Goal: Navigation & Orientation: Find specific page/section

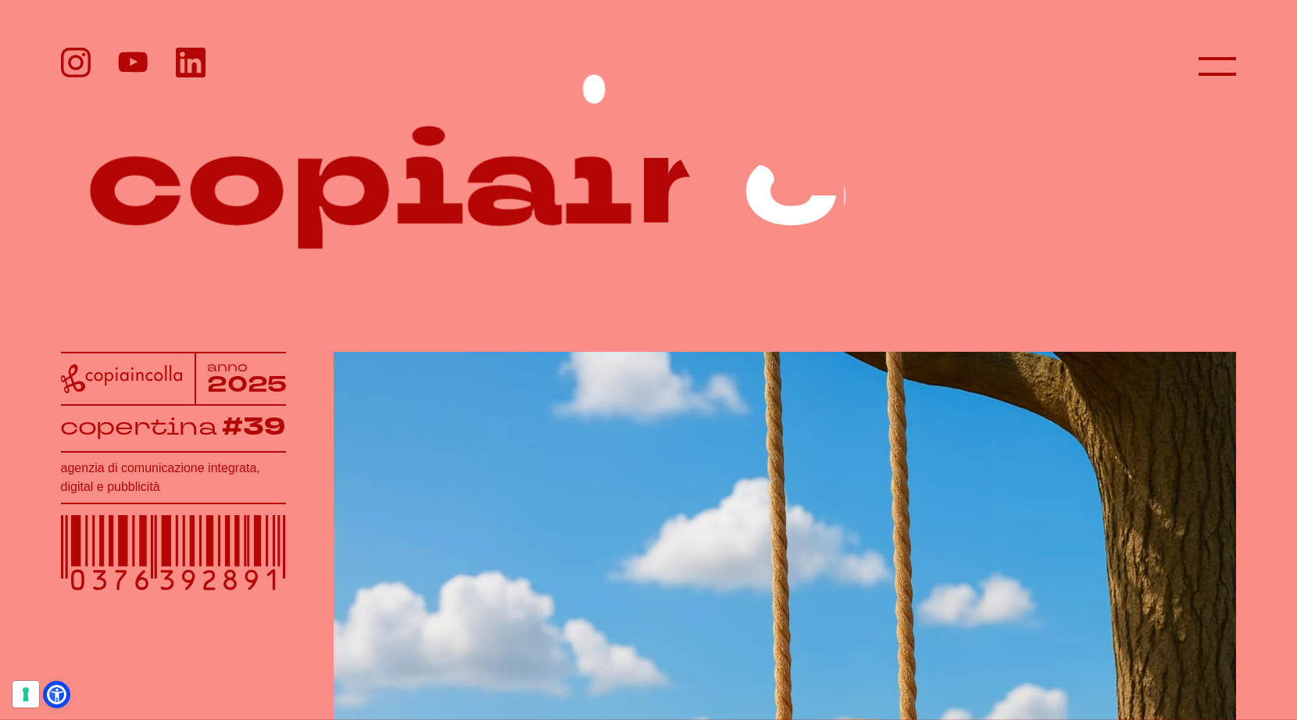
click at [1156, 134] on icon at bounding box center [649, 177] width 1176 height 228
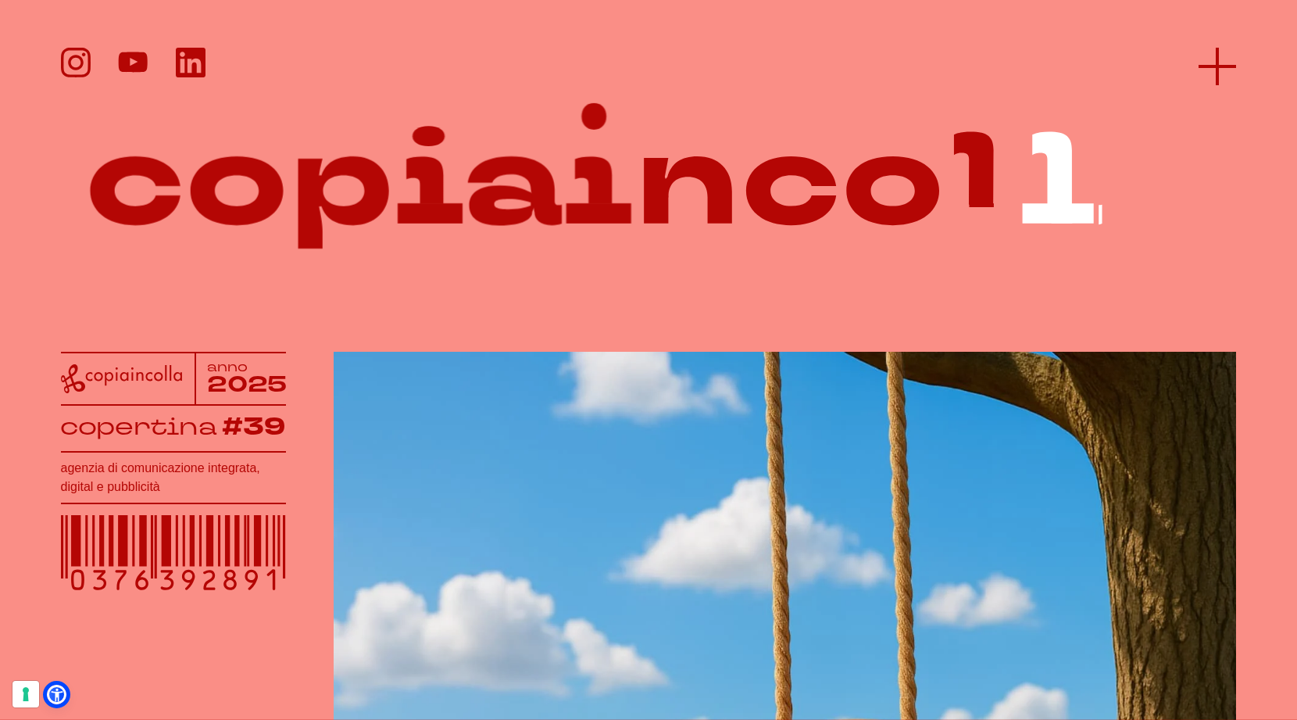
click at [1211, 76] on icon at bounding box center [1218, 67] width 38 height 38
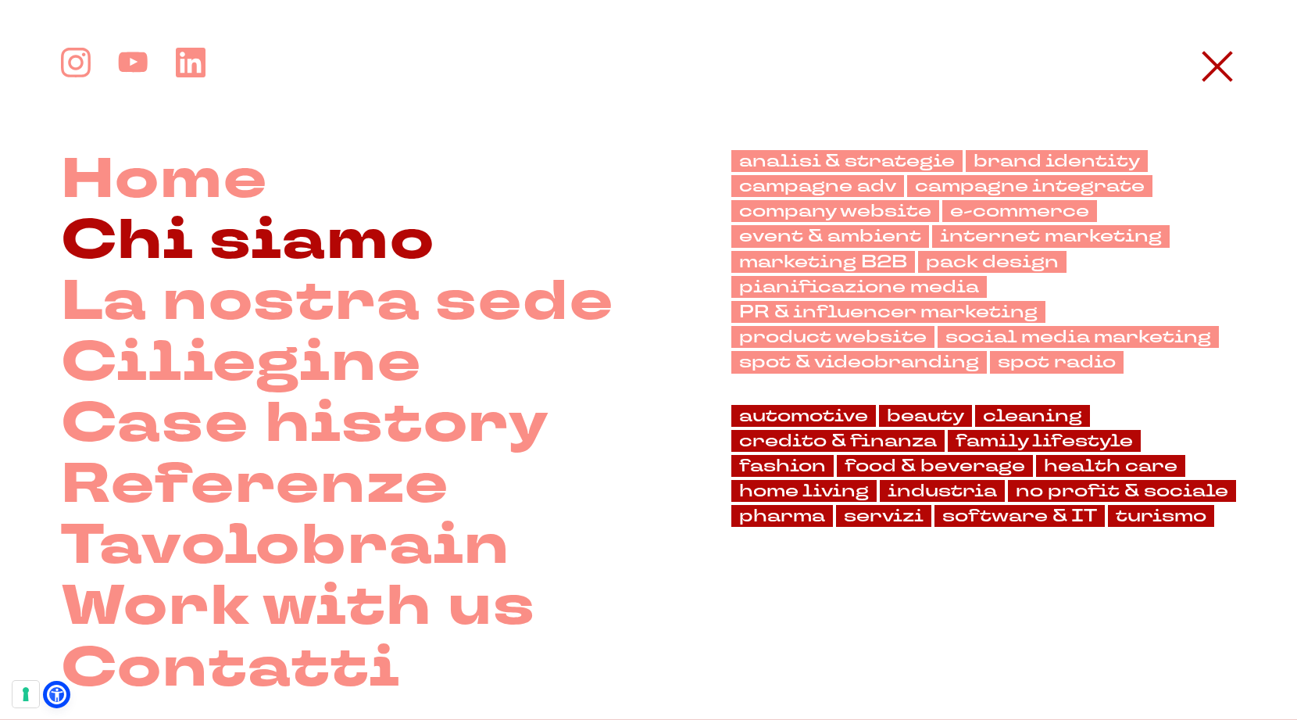
click at [333, 259] on link "Chi siamo" at bounding box center [248, 241] width 374 height 61
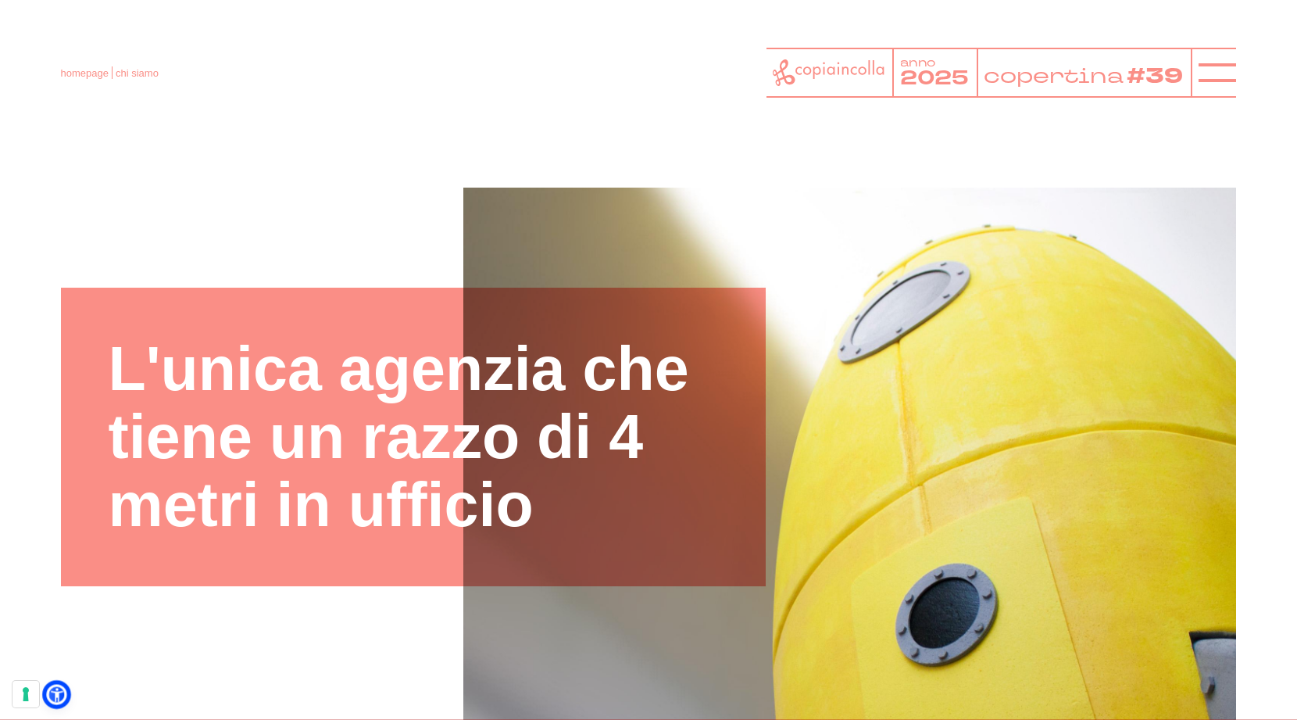
click at [51, 698] on icon at bounding box center [56, 694] width 16 height 16
select select "en"
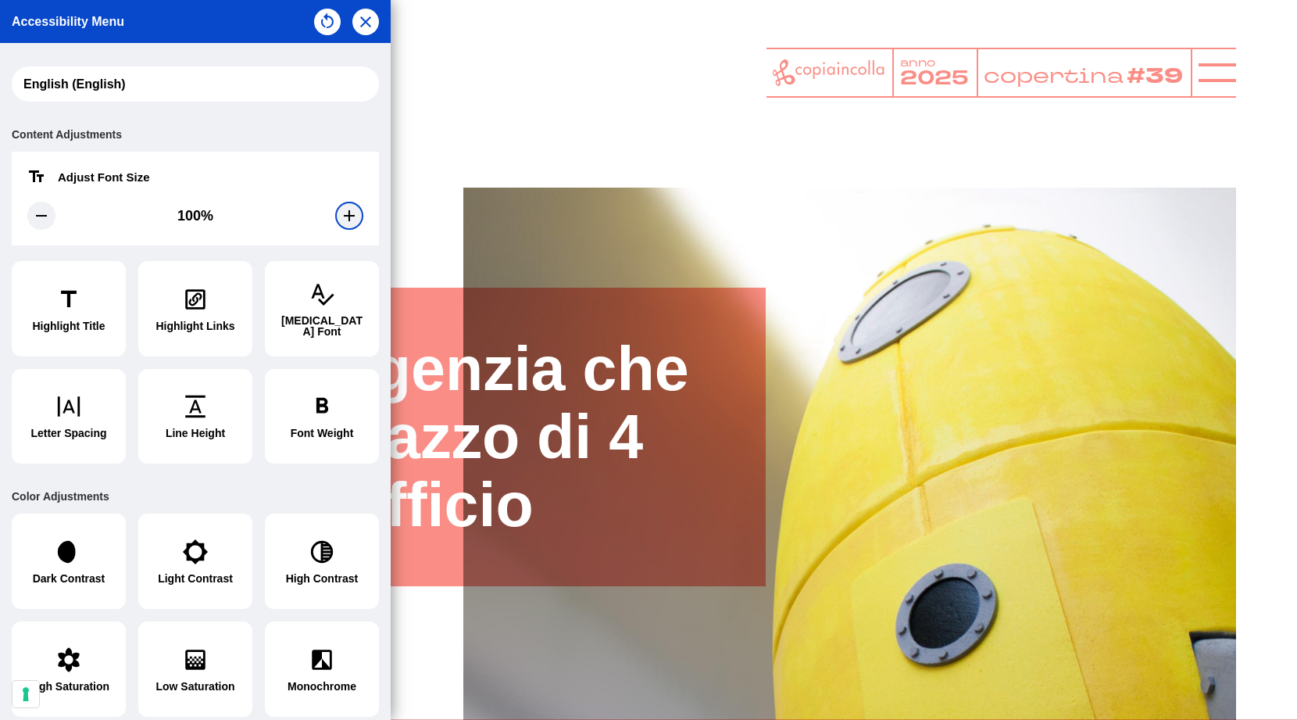
click at [341, 221] on icon at bounding box center [349, 215] width 19 height 19
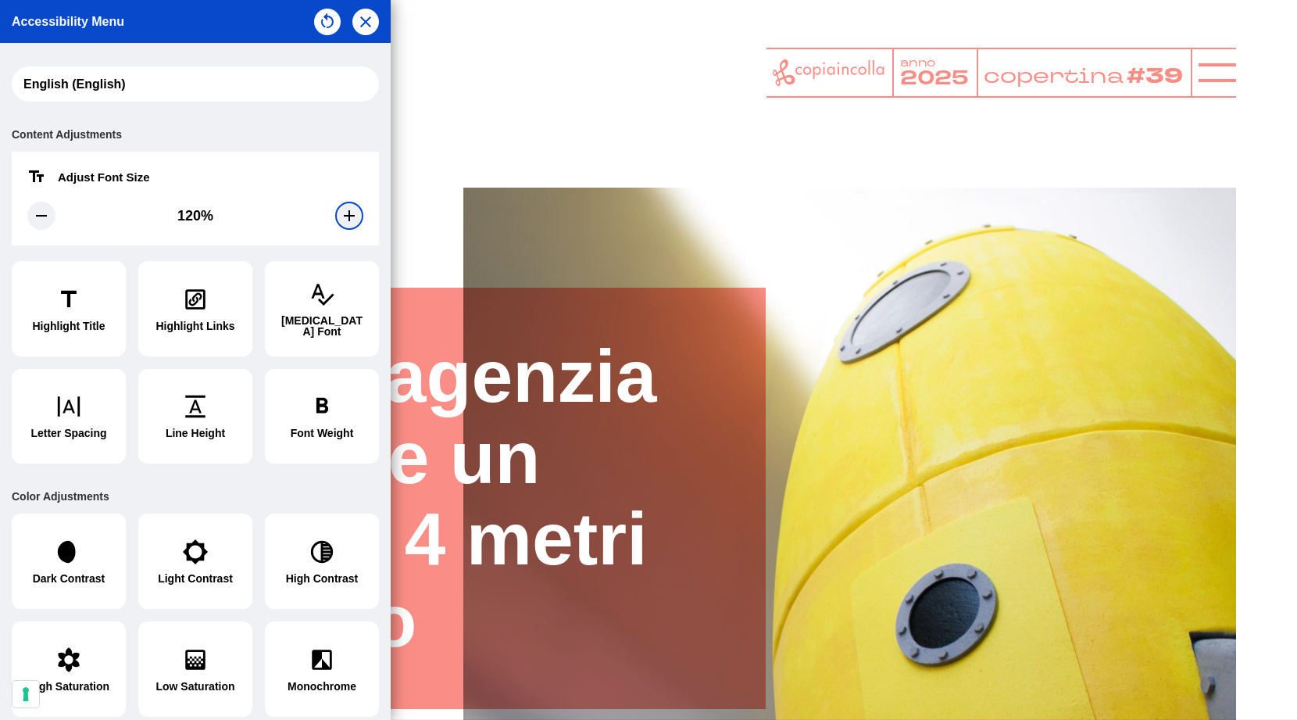
click at [341, 221] on icon at bounding box center [349, 215] width 19 height 19
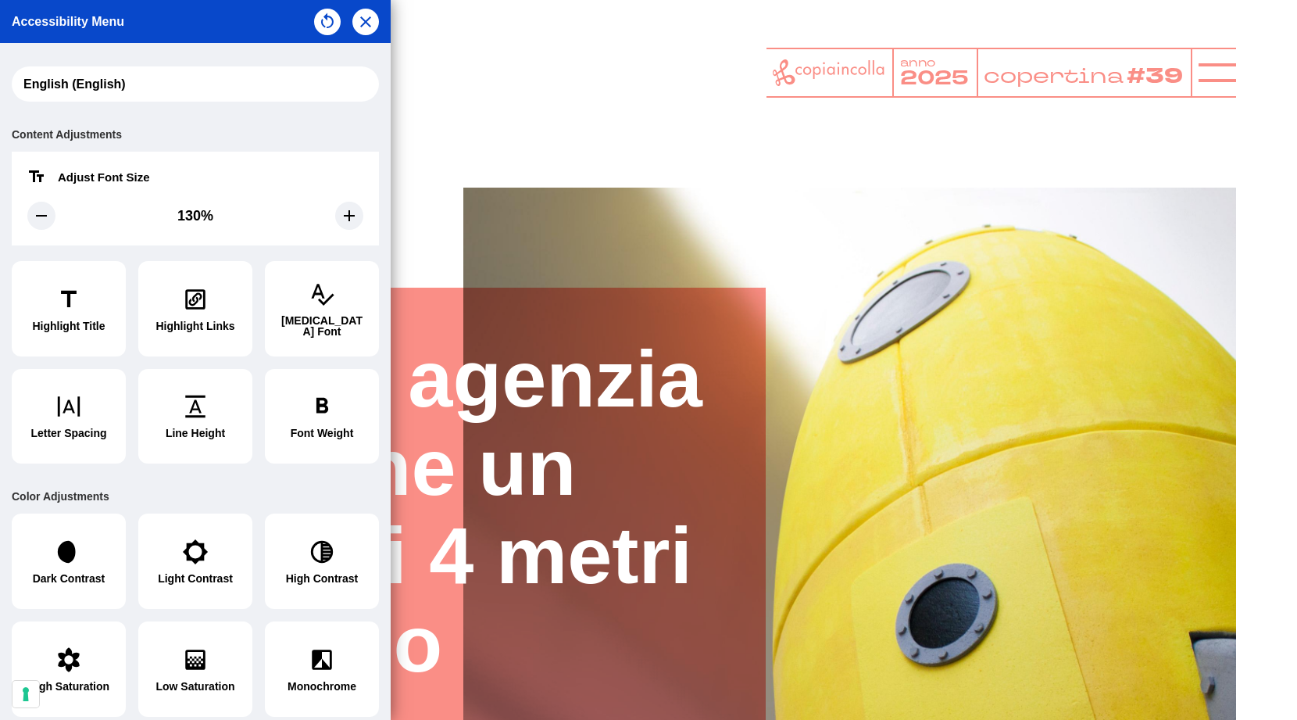
click at [604, 102] on div at bounding box center [648, 360] width 1297 height 720
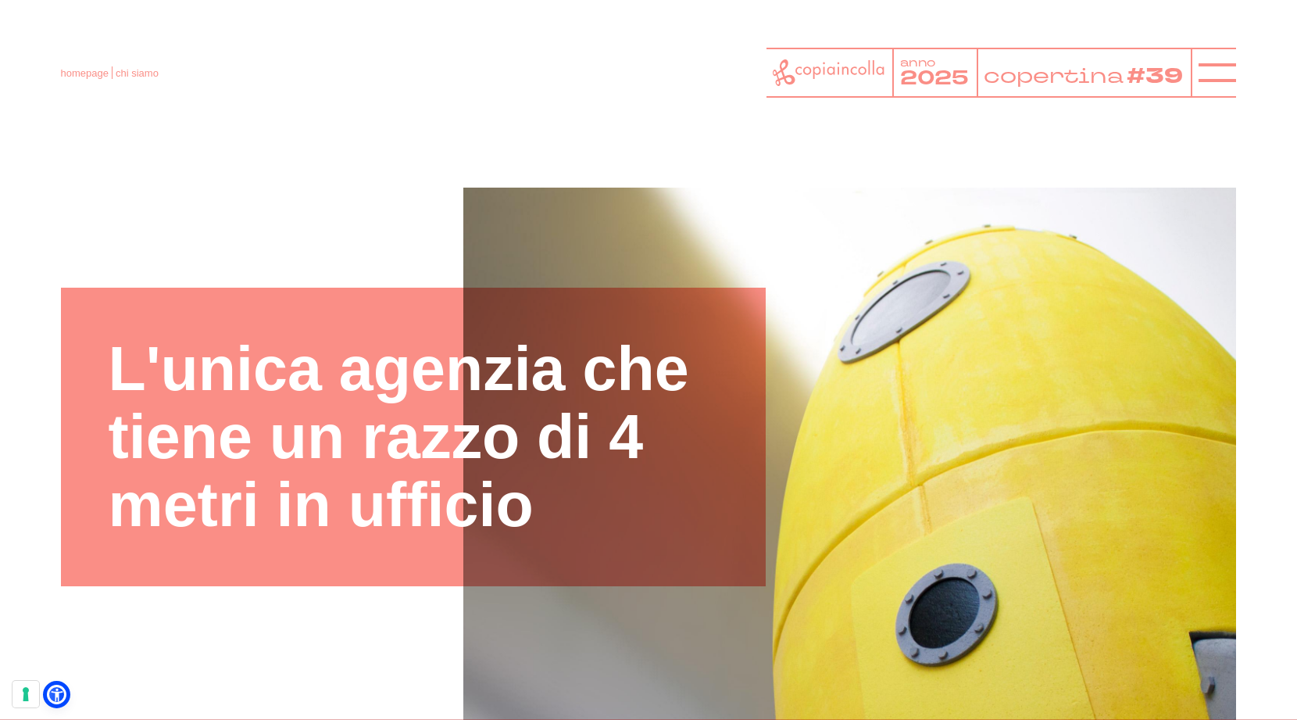
click at [66, 692] on div at bounding box center [649, 575] width 1176 height 774
click at [63, 691] on icon at bounding box center [56, 694] width 16 height 16
select select "en"
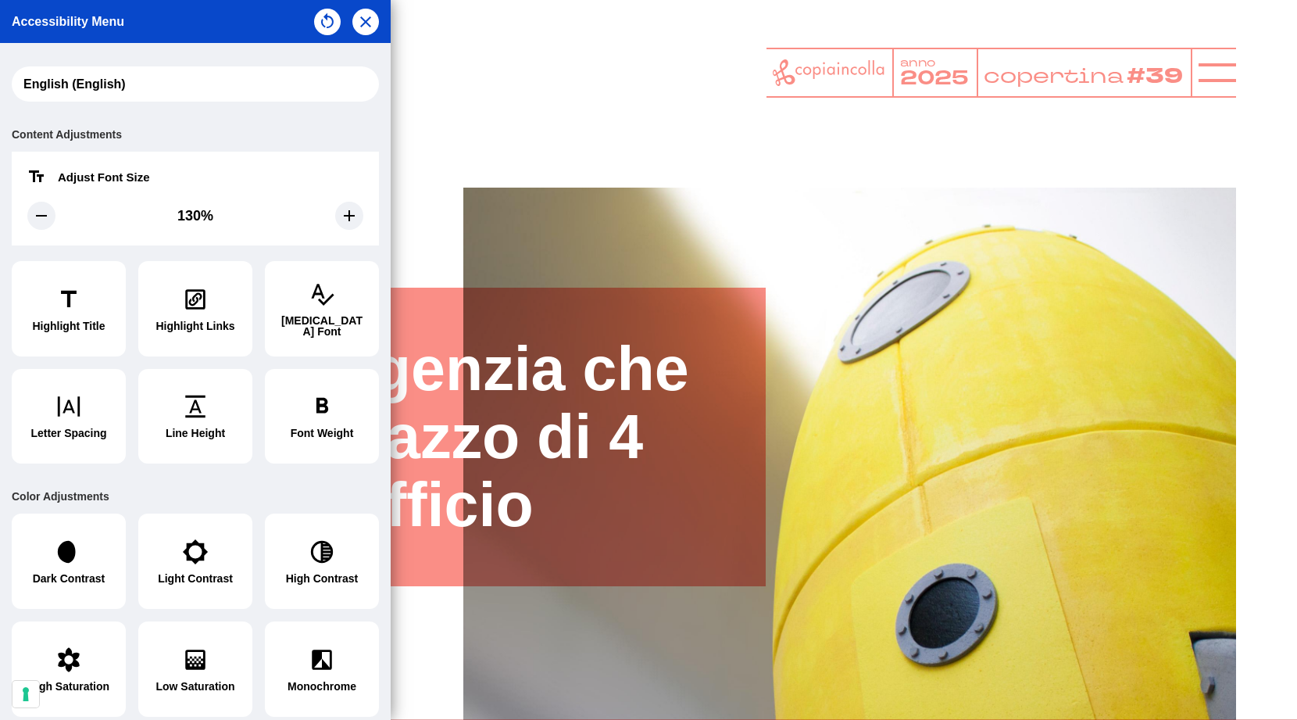
click at [483, 158] on div at bounding box center [648, 360] width 1297 height 720
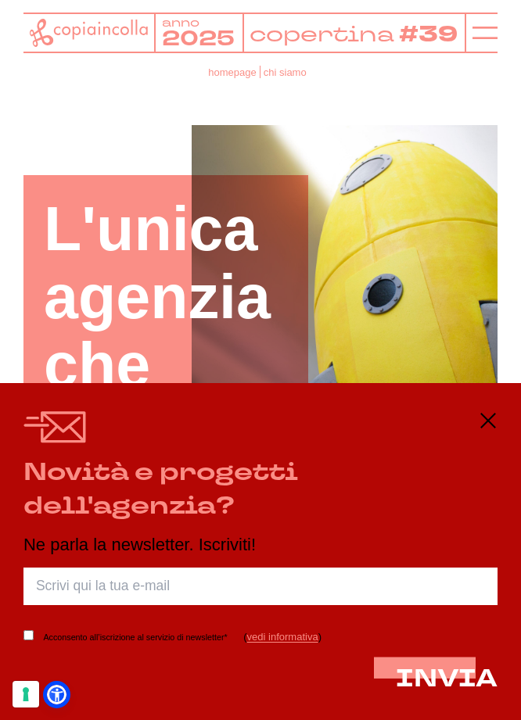
click at [438, 94] on header "homepage chi siamo anno 2025 copertina #39" at bounding box center [260, 48] width 521 height 97
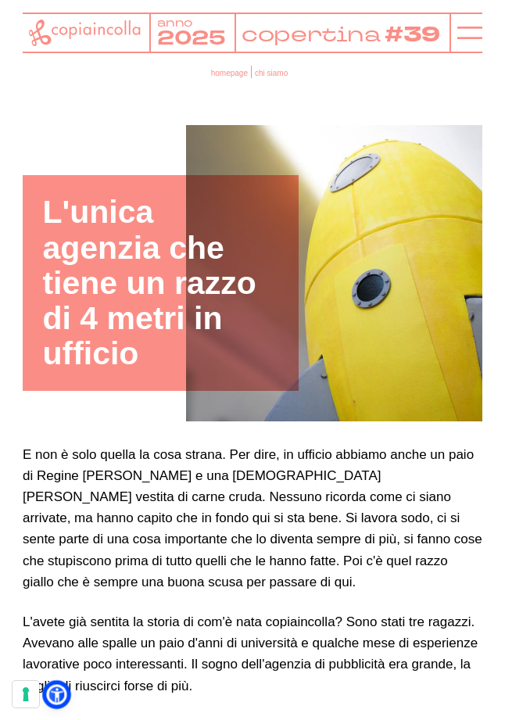
click at [59, 702] on icon at bounding box center [56, 694] width 16 height 16
select select "en"
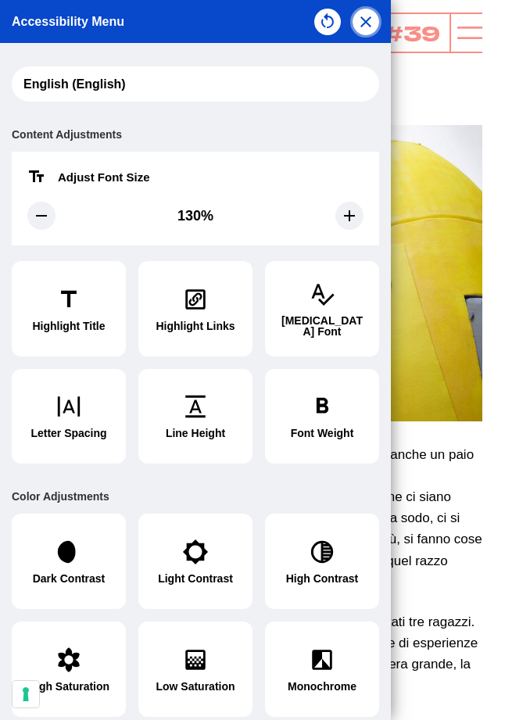
drag, startPoint x: 371, startPoint y: 24, endPoint x: 363, endPoint y: 38, distance: 15.8
click at [363, 38] on div "Accessibility Menu" at bounding box center [195, 21] width 391 height 43
click at [374, 20] on icon "button" at bounding box center [365, 22] width 19 height 19
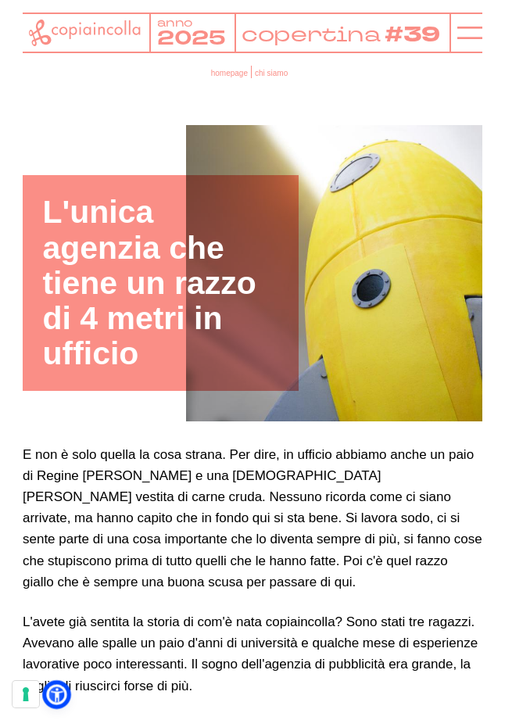
click at [55, 696] on icon at bounding box center [56, 694] width 16 height 16
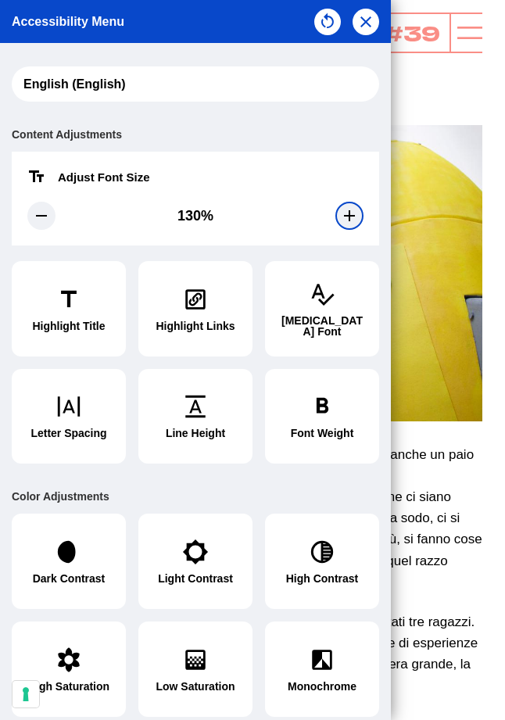
click at [342, 220] on icon at bounding box center [349, 215] width 19 height 19
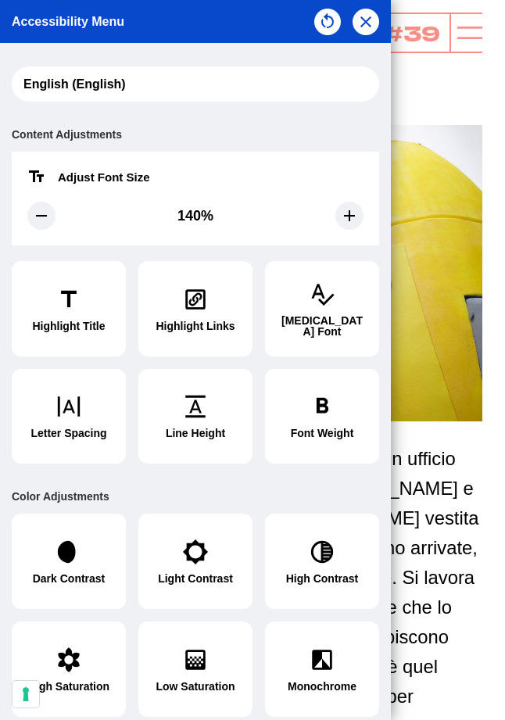
click at [377, 12] on div at bounding box center [346, 22] width 65 height 27
click at [371, 20] on icon "button" at bounding box center [365, 22] width 19 height 19
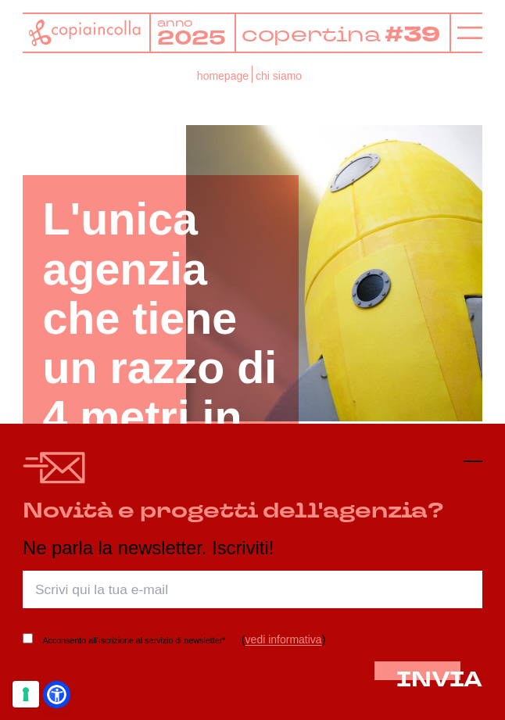
click at [464, 455] on icon at bounding box center [472, 461] width 19 height 19
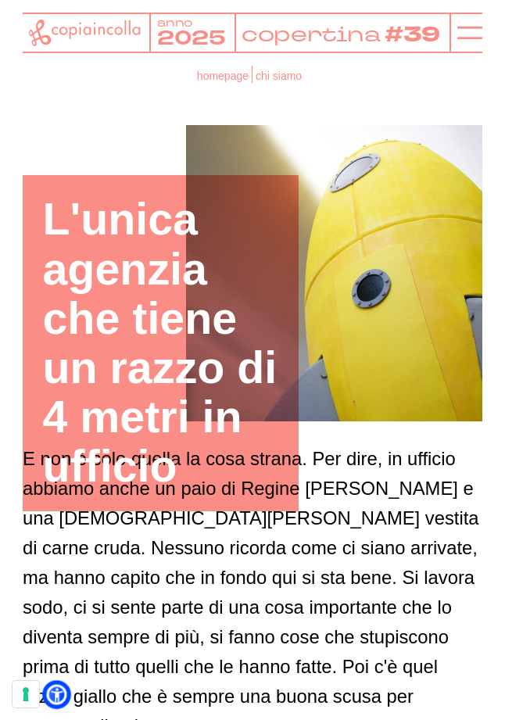
click at [63, 700] on icon at bounding box center [56, 694] width 16 height 16
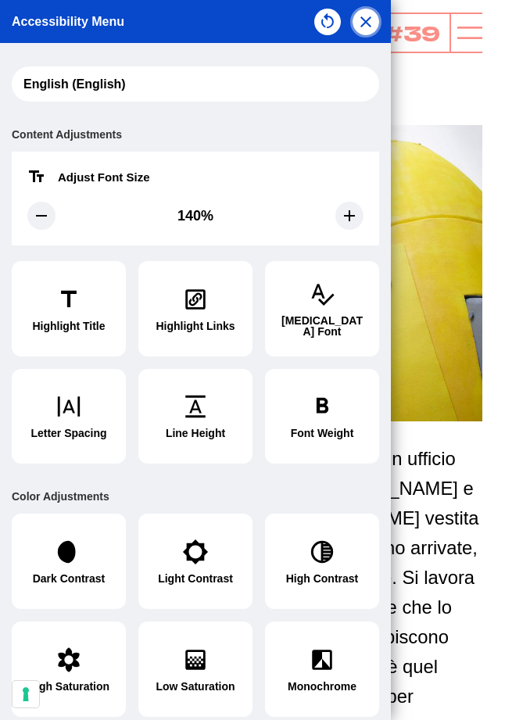
click at [362, 23] on icon "button" at bounding box center [365, 22] width 19 height 19
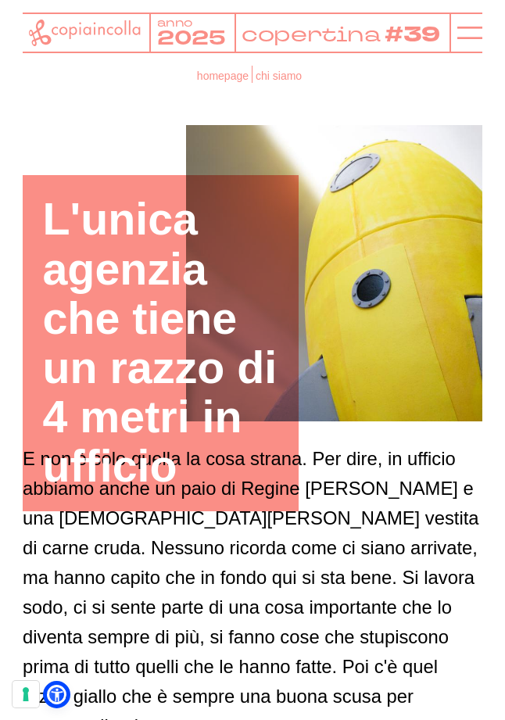
click at [123, 126] on div at bounding box center [253, 273] width 460 height 296
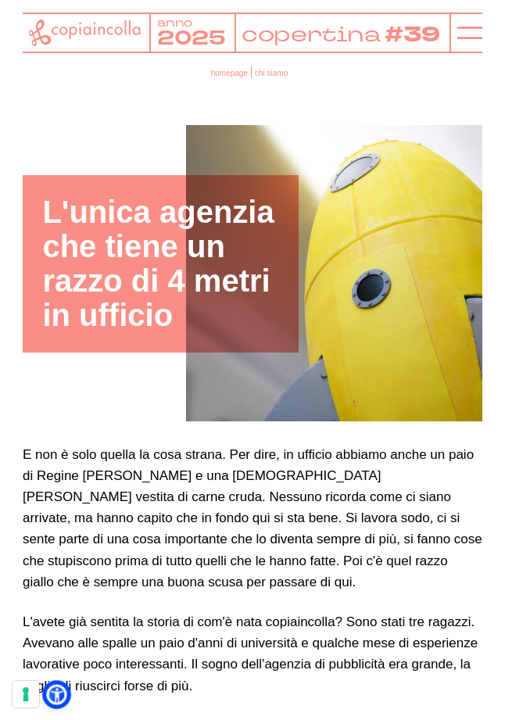
click at [57, 696] on icon at bounding box center [57, 695] width 13 height 14
select select "en"
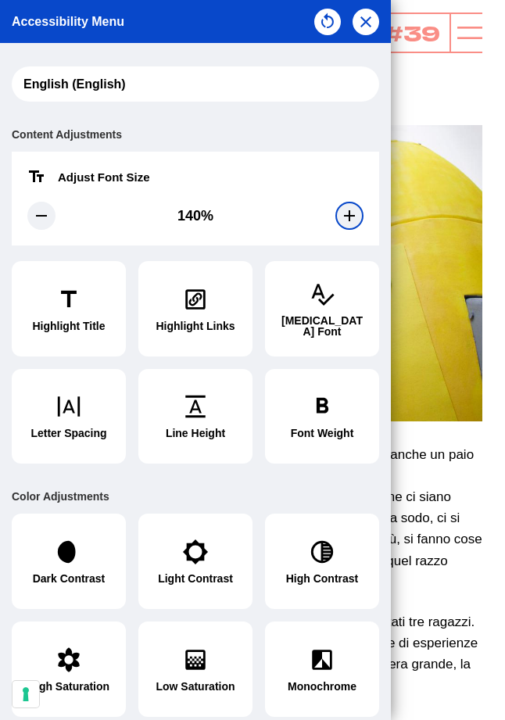
click at [340, 217] on icon at bounding box center [349, 215] width 19 height 19
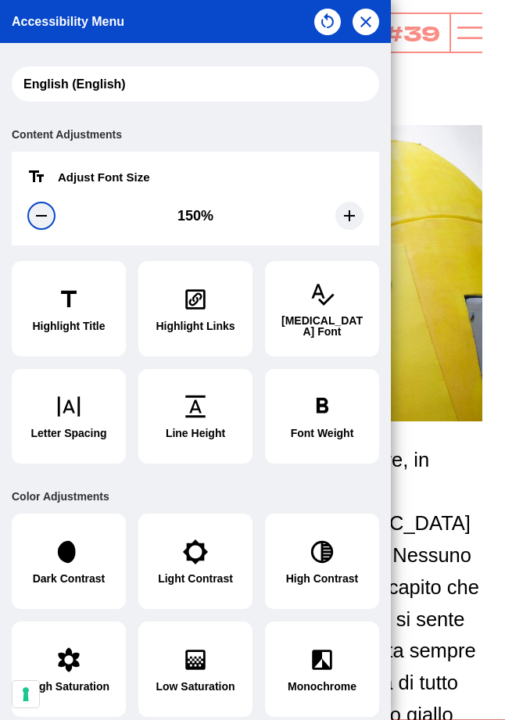
click at [38, 219] on icon at bounding box center [41, 215] width 19 height 19
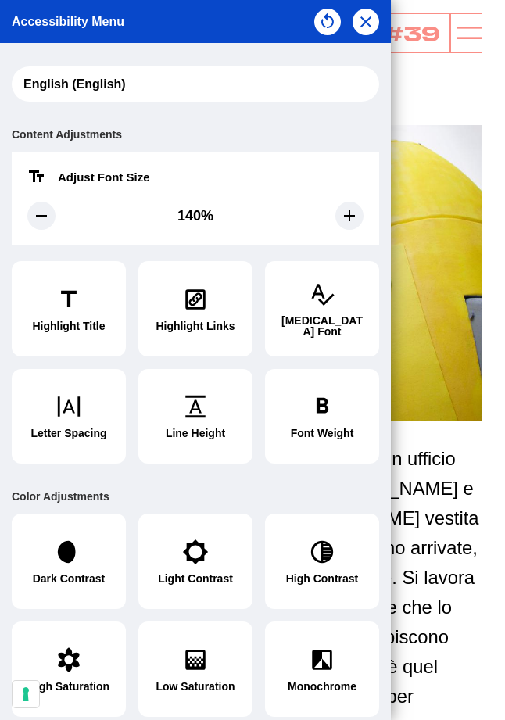
click at [444, 112] on div at bounding box center [252, 360] width 505 height 720
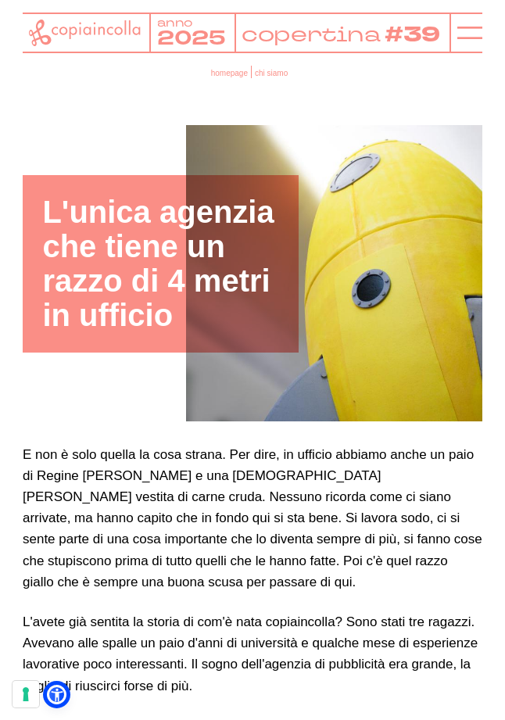
click at [63, 692] on icon at bounding box center [56, 694] width 16 height 16
select select "en"
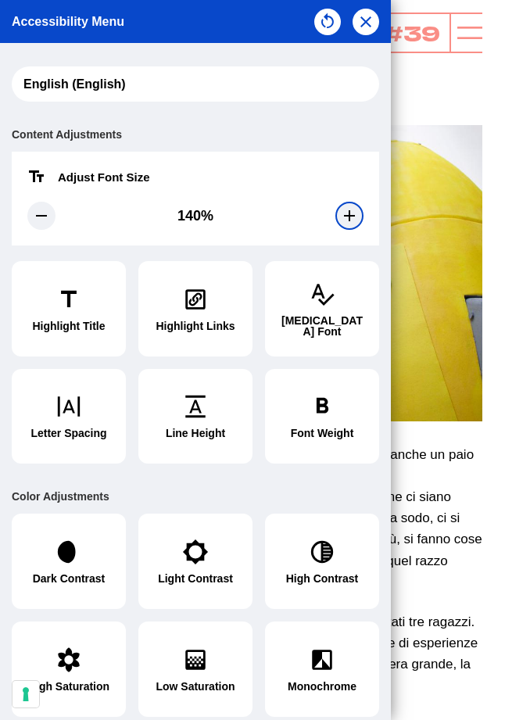
click at [340, 218] on icon at bounding box center [349, 215] width 19 height 19
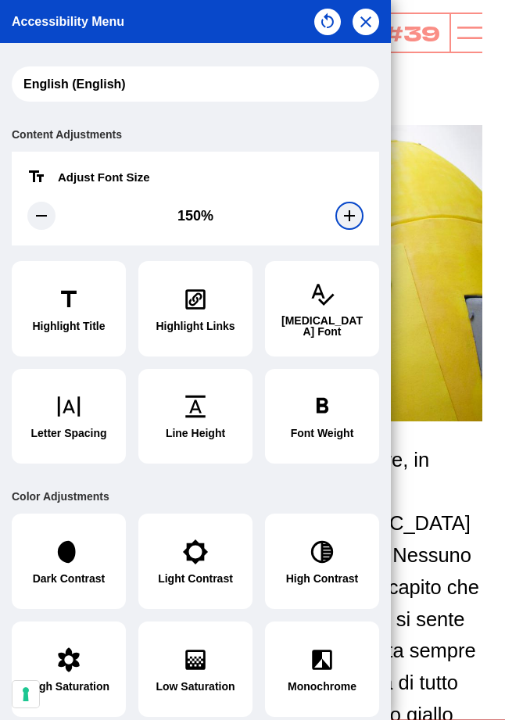
click at [340, 218] on icon at bounding box center [349, 215] width 19 height 19
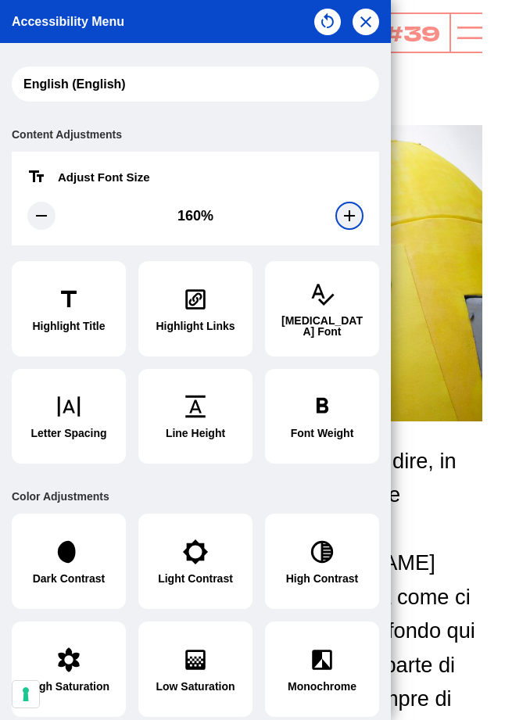
click at [340, 218] on icon at bounding box center [349, 215] width 19 height 19
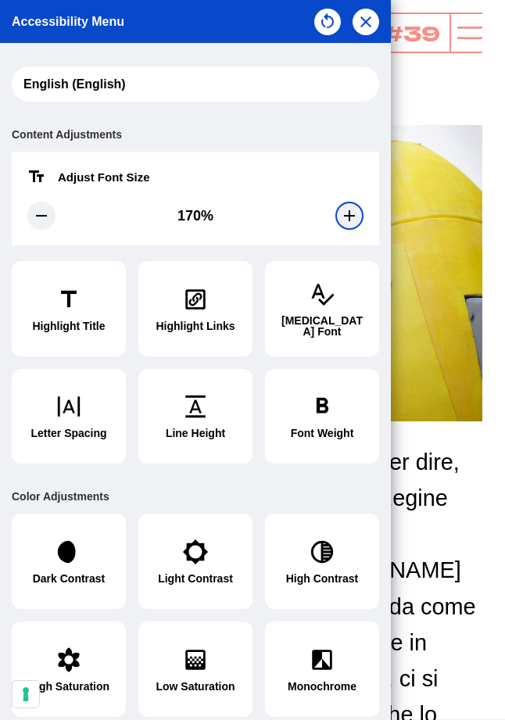
click at [340, 218] on icon at bounding box center [349, 215] width 19 height 19
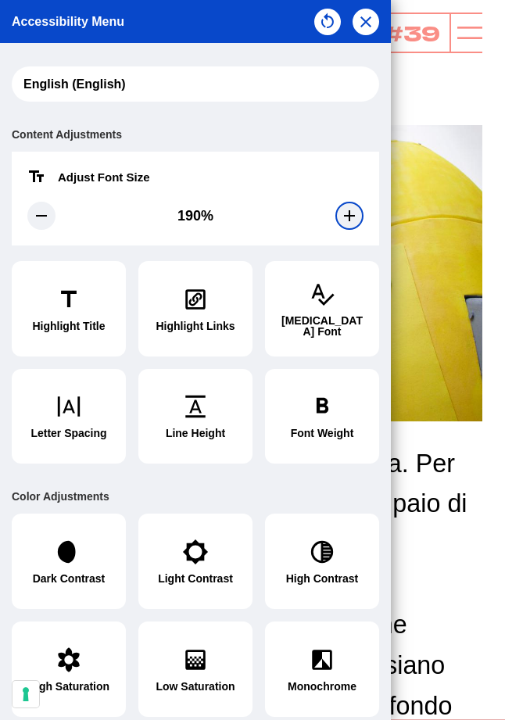
click at [340, 218] on icon at bounding box center [349, 215] width 19 height 19
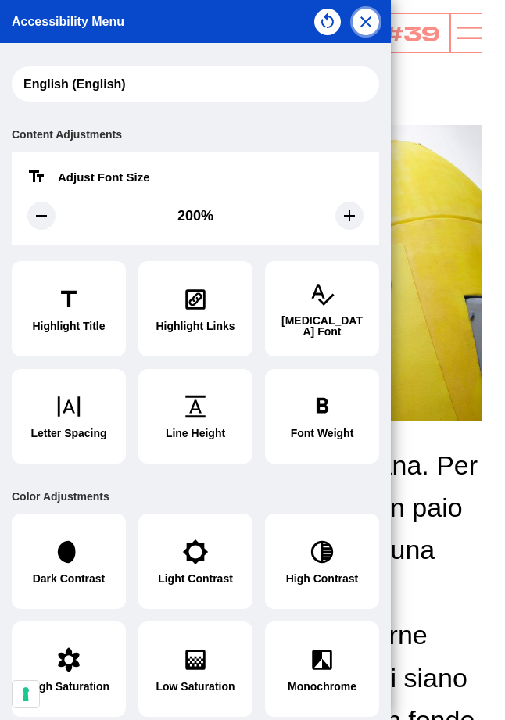
click at [360, 11] on button "button" at bounding box center [365, 22] width 27 height 27
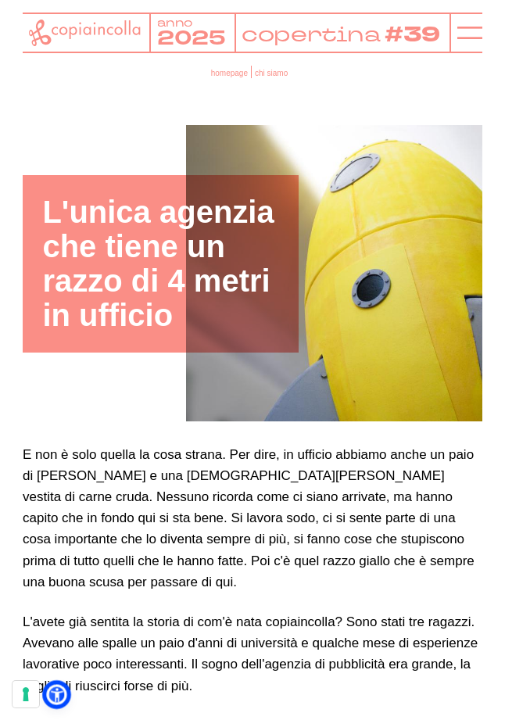
click at [63, 698] on icon at bounding box center [56, 694] width 16 height 16
select select "en"
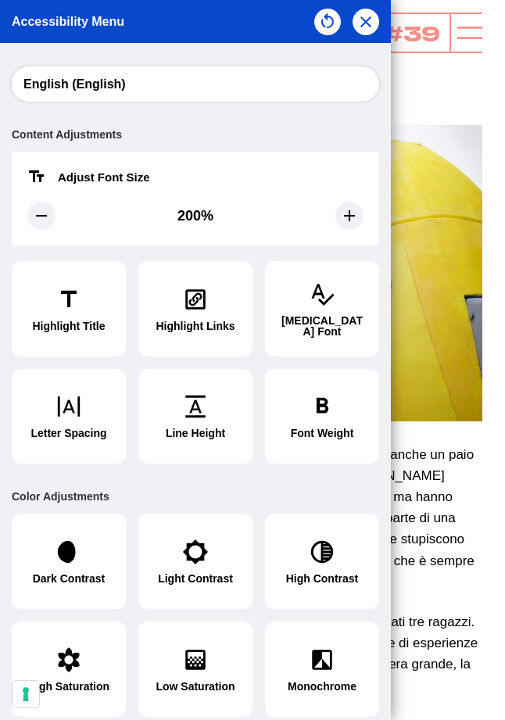
click at [12, 66] on select "አማርኛ (Amharic) العربية (Arabic) български (Bulgarian) বাংলা (Bengali) Català (C…" at bounding box center [195, 83] width 367 height 35
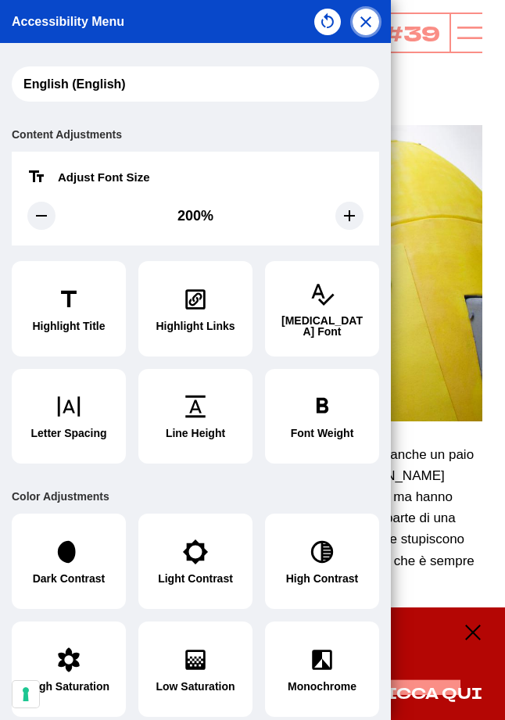
click at [370, 20] on icon "button" at bounding box center [365, 22] width 19 height 19
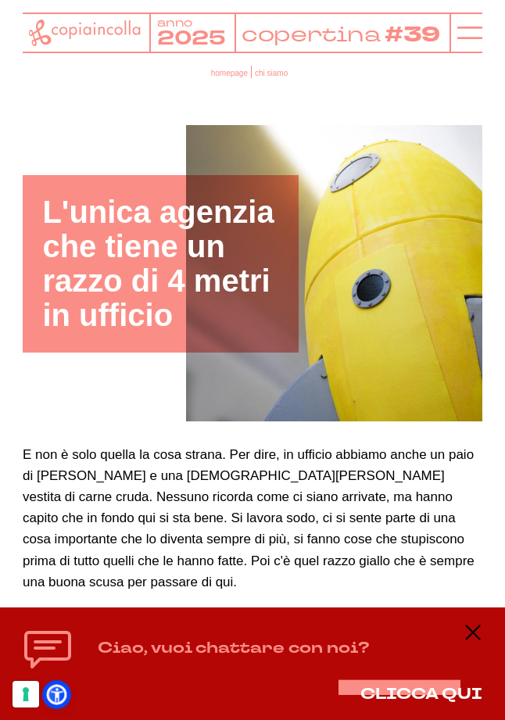
click at [55, 702] on icon at bounding box center [56, 694] width 16 height 16
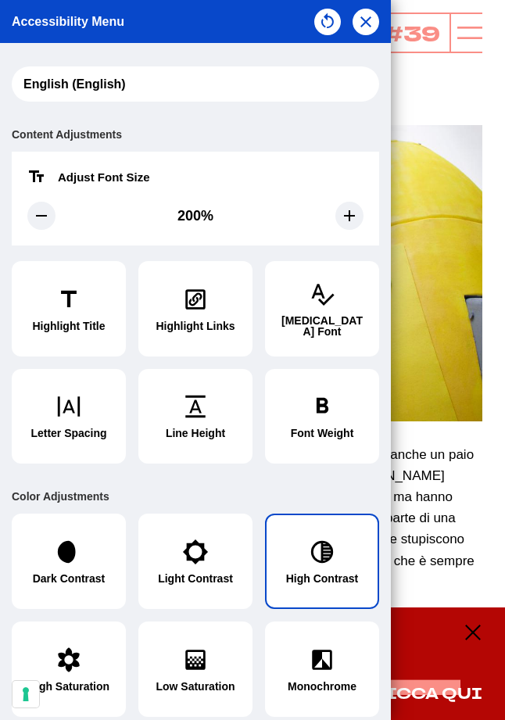
click at [302, 573] on span "High Contrast" at bounding box center [322, 578] width 73 height 11
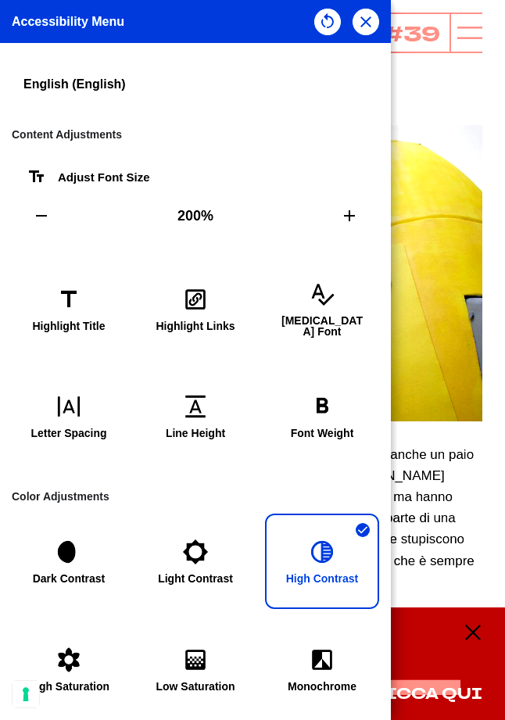
click at [309, 545] on icon "button" at bounding box center [322, 551] width 27 height 27
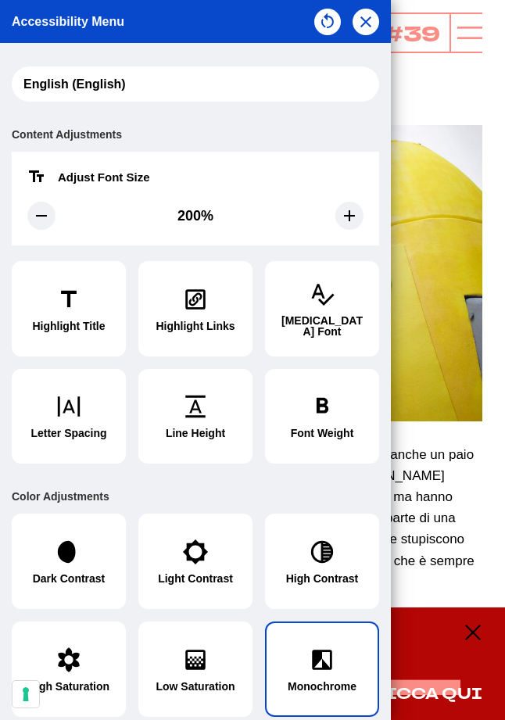
click at [327, 660] on button "Monochrome" at bounding box center [322, 668] width 114 height 95
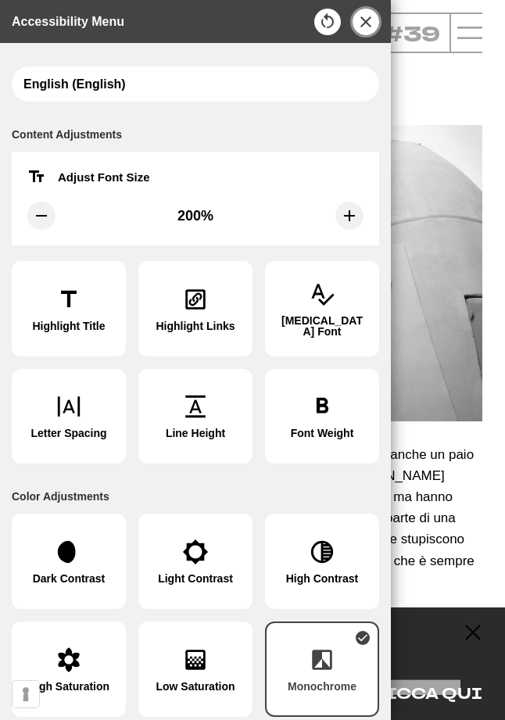
click at [372, 14] on icon "button" at bounding box center [365, 22] width 19 height 19
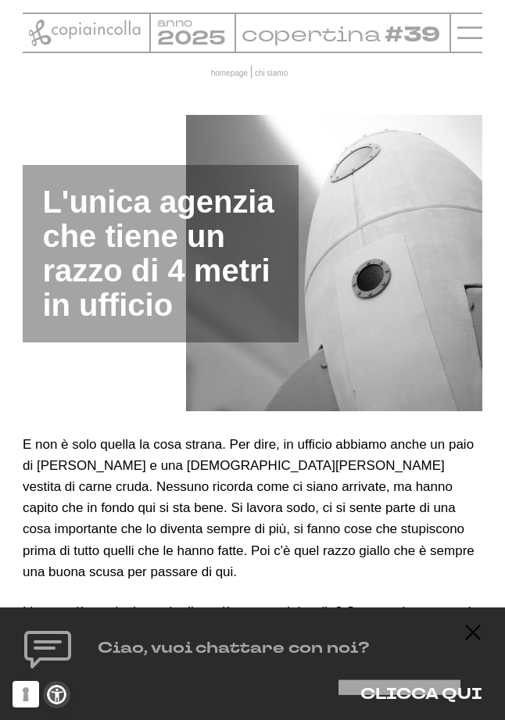
scroll to position [3, 0]
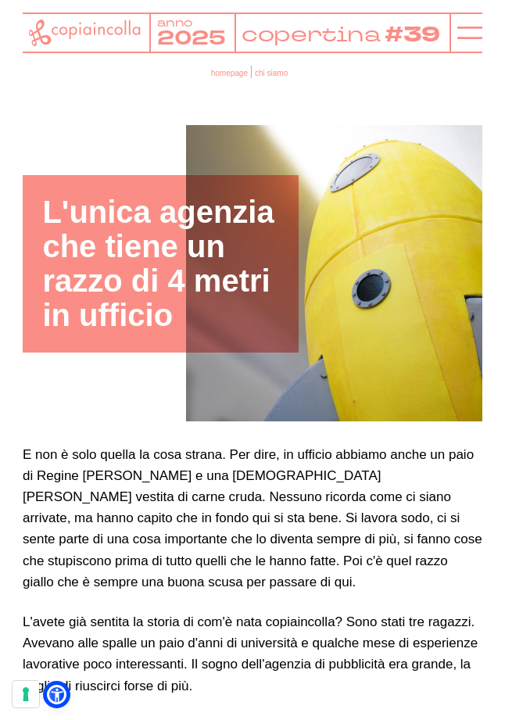
scroll to position [3, 0]
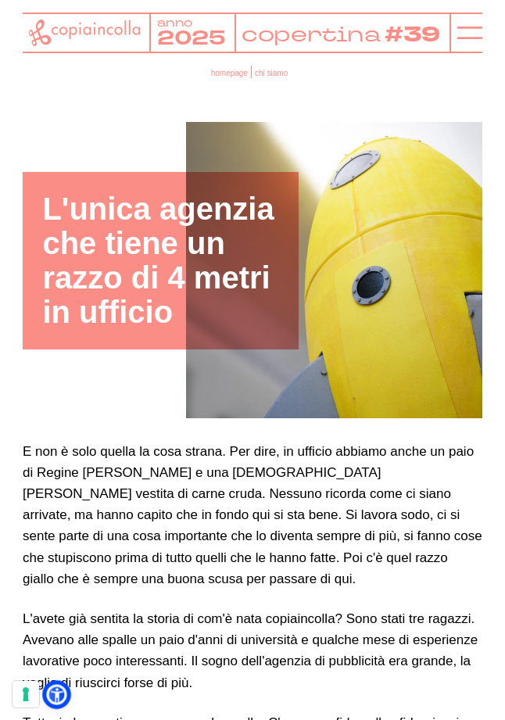
click at [62, 693] on icon at bounding box center [56, 694] width 16 height 16
select select "en"
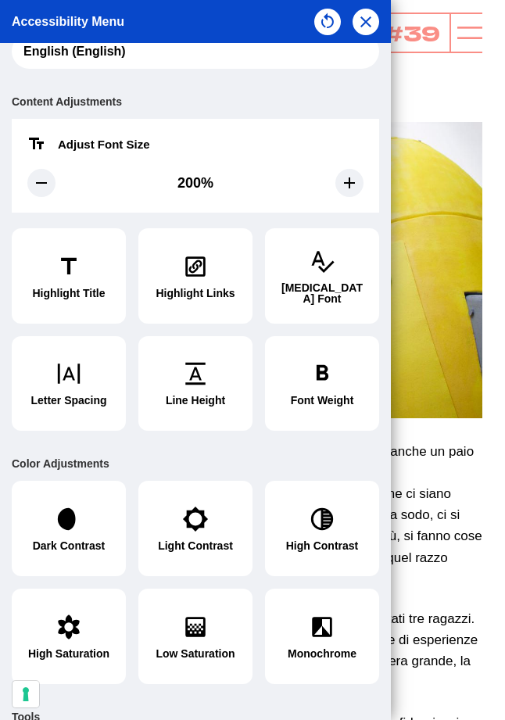
scroll to position [47, 0]
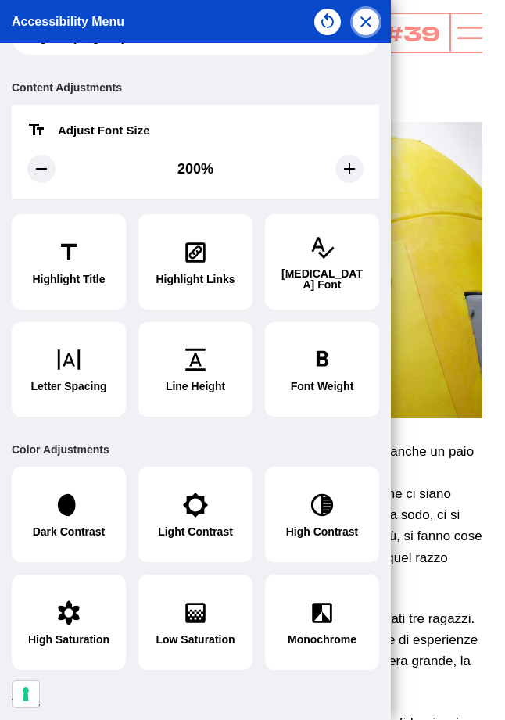
click at [363, 23] on icon "button" at bounding box center [365, 22] width 19 height 19
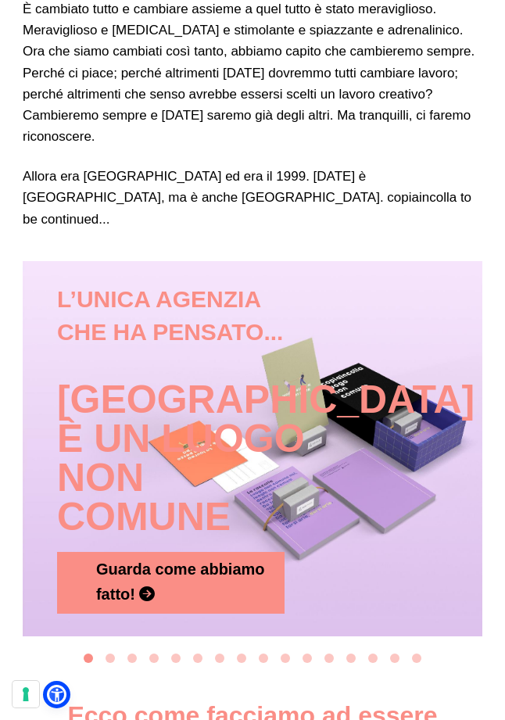
scroll to position [1116, 0]
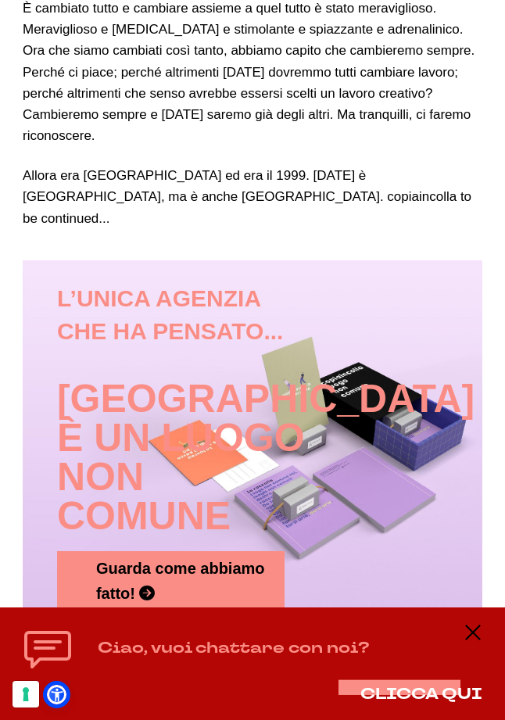
click at [309, 165] on p "Allora era [GEOGRAPHIC_DATA] ed era il 1999. [DATE] è [GEOGRAPHIC_DATA], ma è a…" at bounding box center [253, 197] width 460 height 64
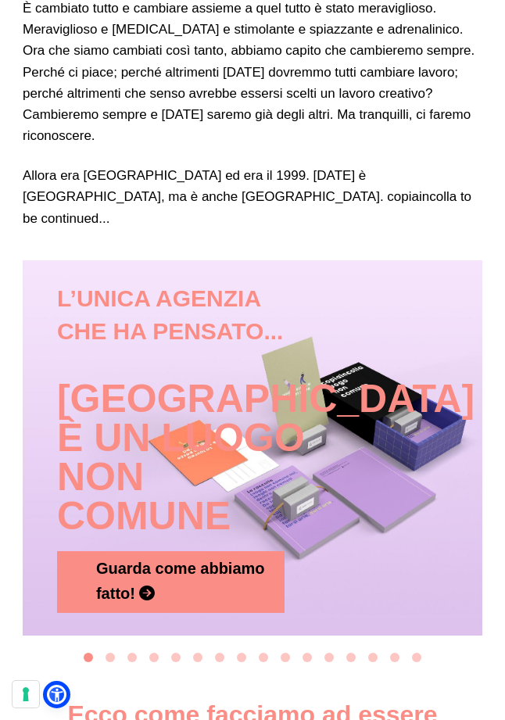
click at [66, 699] on h3 "Ecco come facciamo ad essere copiaincolla" at bounding box center [253, 730] width 460 height 63
click at [63, 695] on icon at bounding box center [56, 694] width 16 height 16
select select "en"
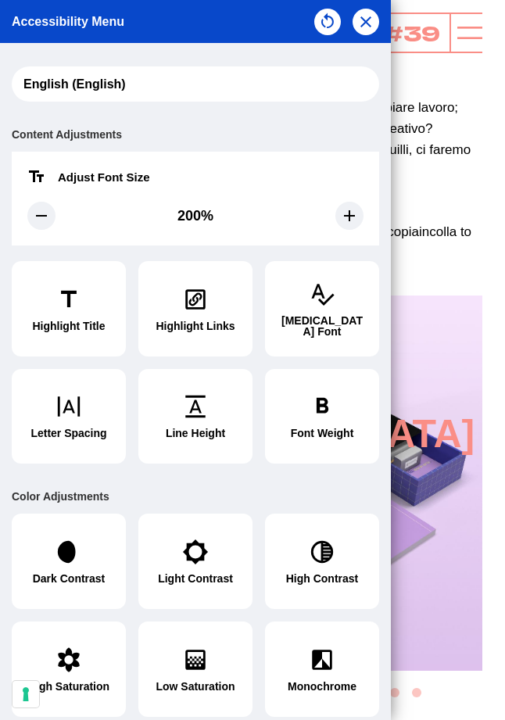
scroll to position [47, 0]
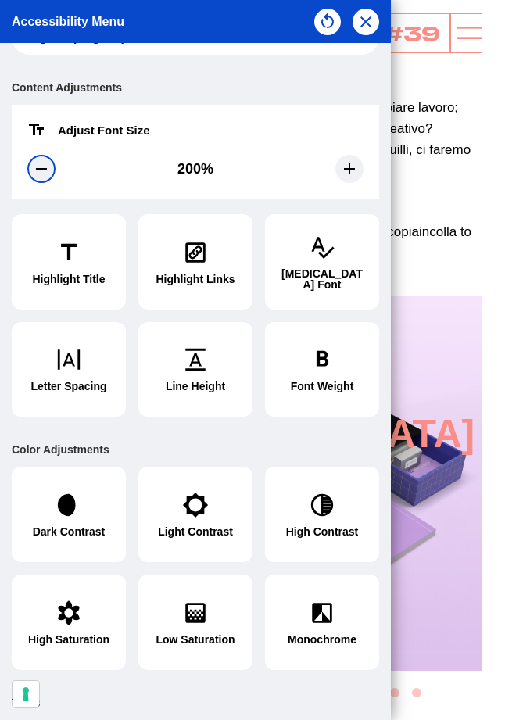
click at [52, 166] on div at bounding box center [41, 169] width 28 height 28
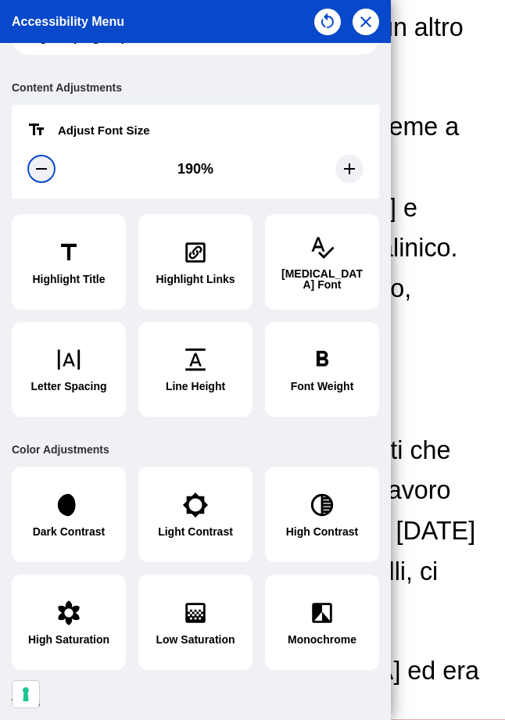
click at [52, 166] on div at bounding box center [41, 169] width 28 height 28
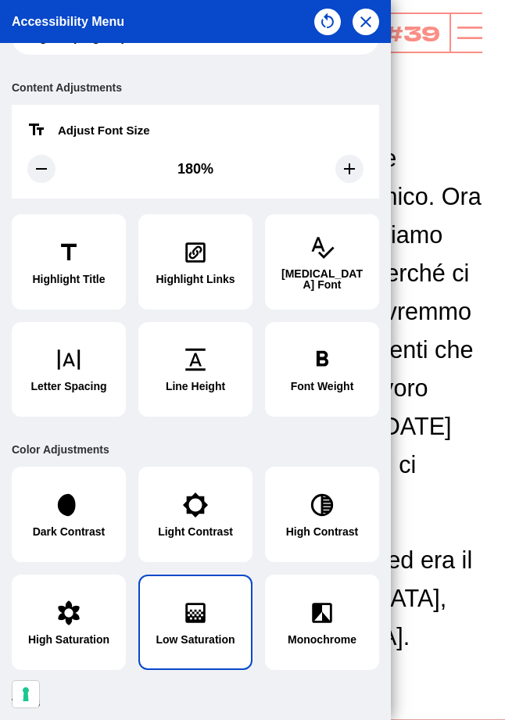
scroll to position [204, 0]
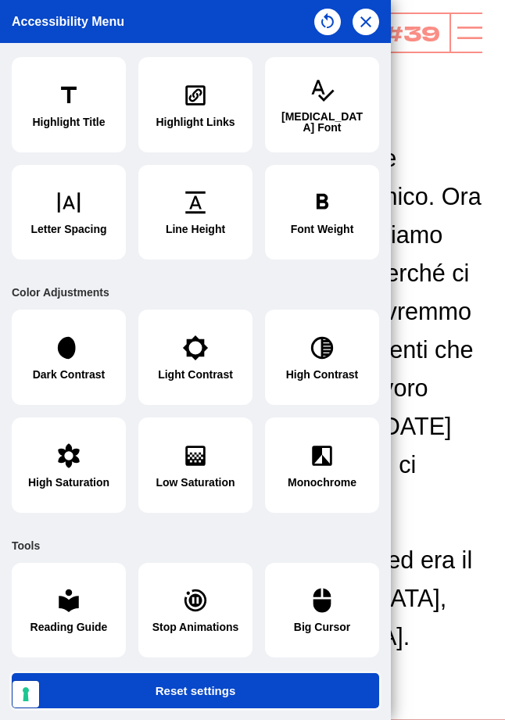
click at [198, 674] on button "Reset settings" at bounding box center [195, 690] width 367 height 35
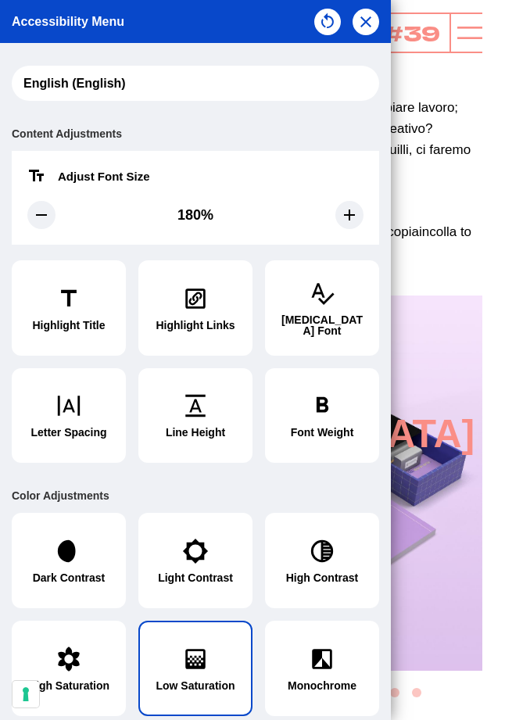
scroll to position [0, 0]
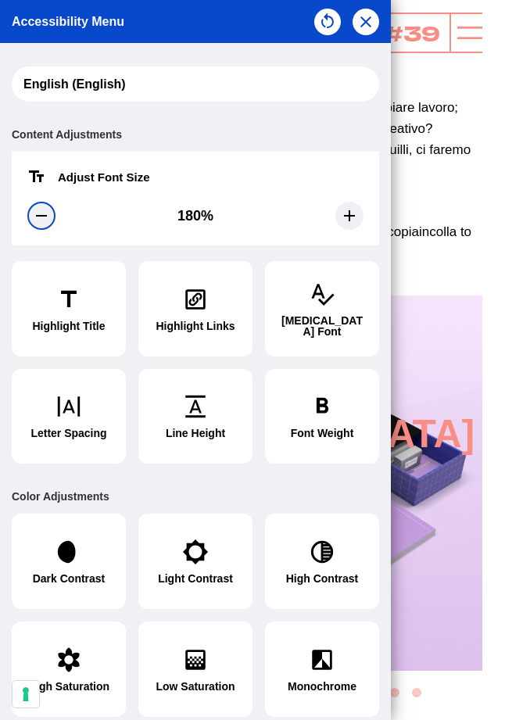
click at [55, 218] on div at bounding box center [41, 216] width 28 height 28
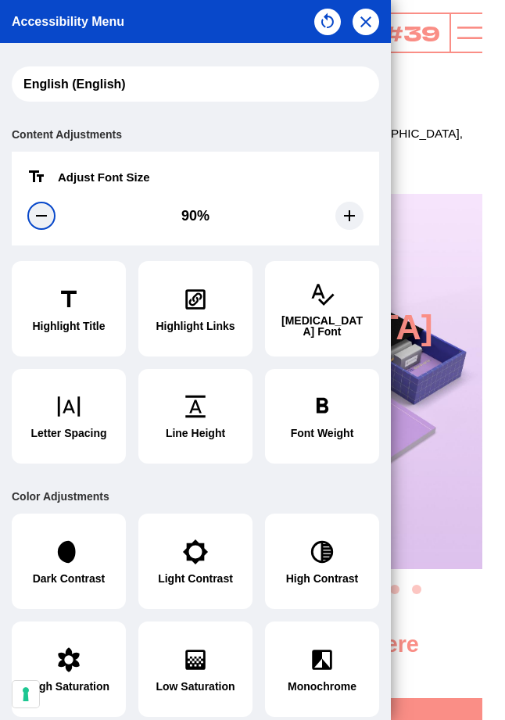
click at [55, 218] on div at bounding box center [41, 216] width 28 height 28
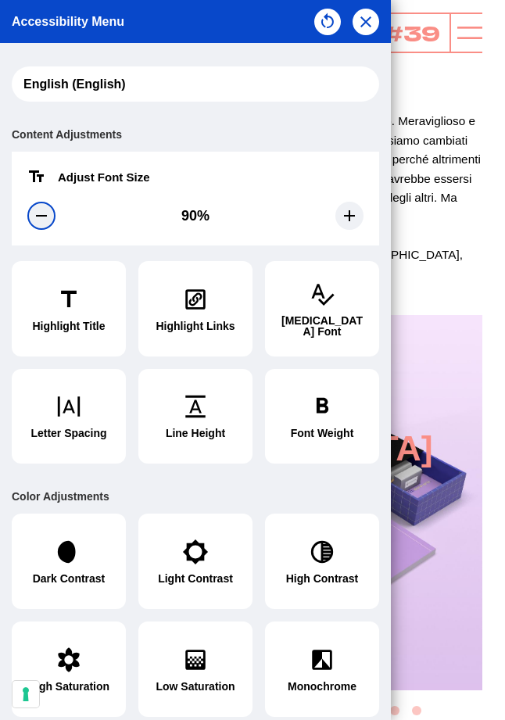
click at [55, 218] on div at bounding box center [41, 216] width 28 height 28
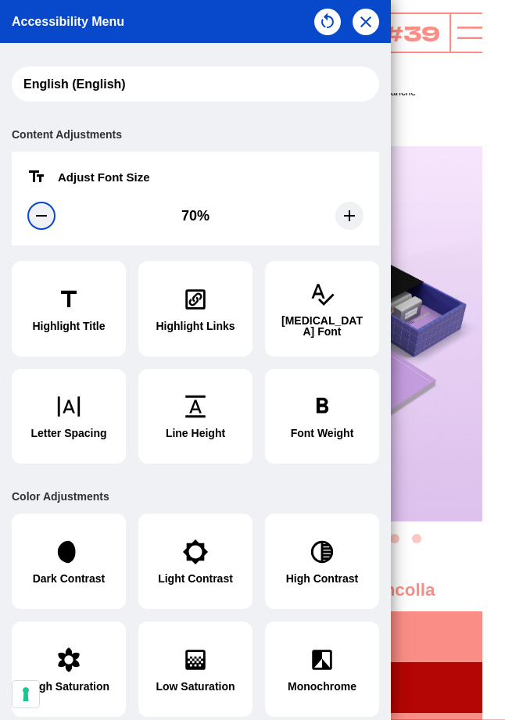
click at [55, 218] on div at bounding box center [41, 216] width 28 height 28
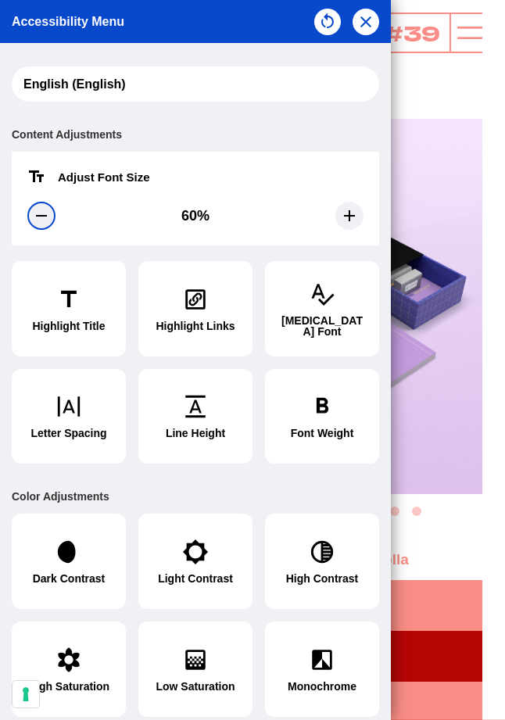
click at [55, 218] on div at bounding box center [41, 216] width 28 height 28
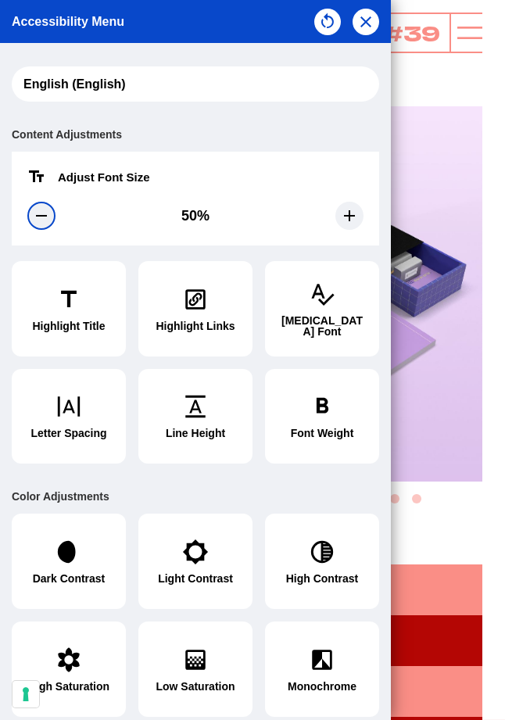
click at [55, 218] on div at bounding box center [41, 216] width 28 height 28
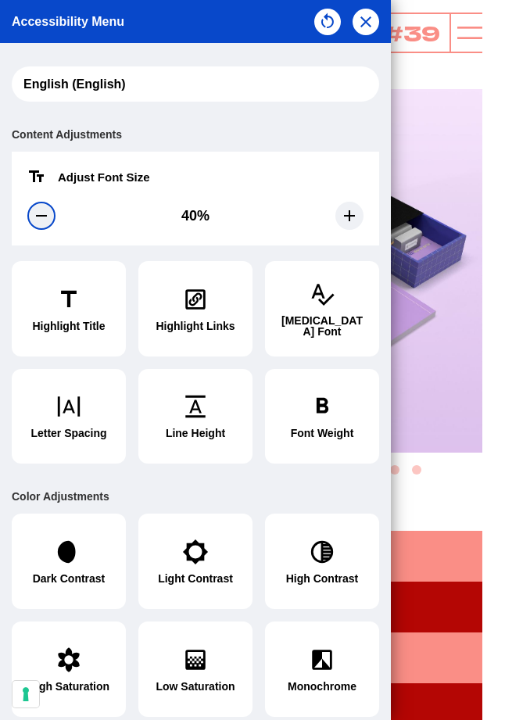
click at [55, 218] on div at bounding box center [41, 216] width 28 height 28
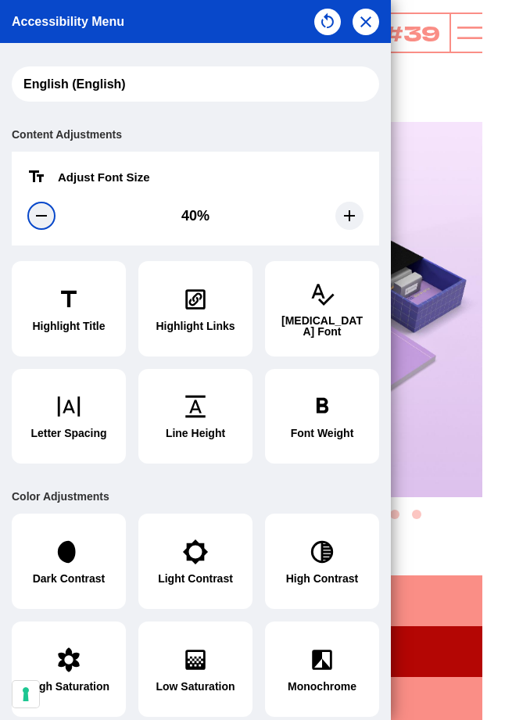
click at [55, 218] on div at bounding box center [41, 216] width 28 height 28
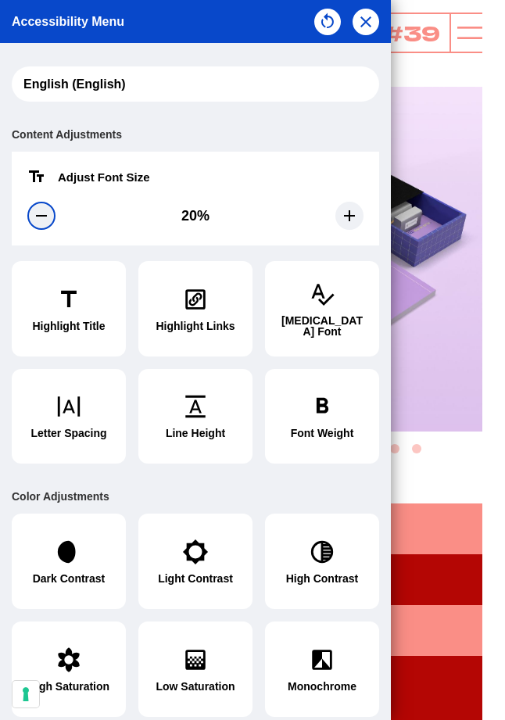
click at [55, 218] on div at bounding box center [41, 216] width 28 height 28
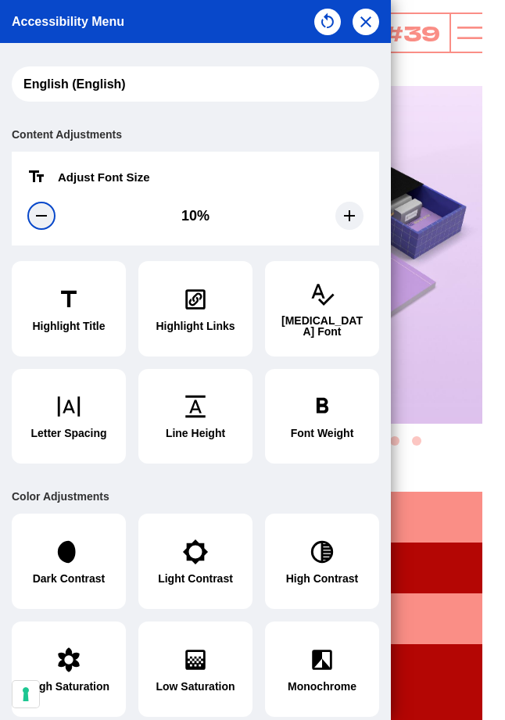
click at [55, 218] on div at bounding box center [41, 216] width 28 height 28
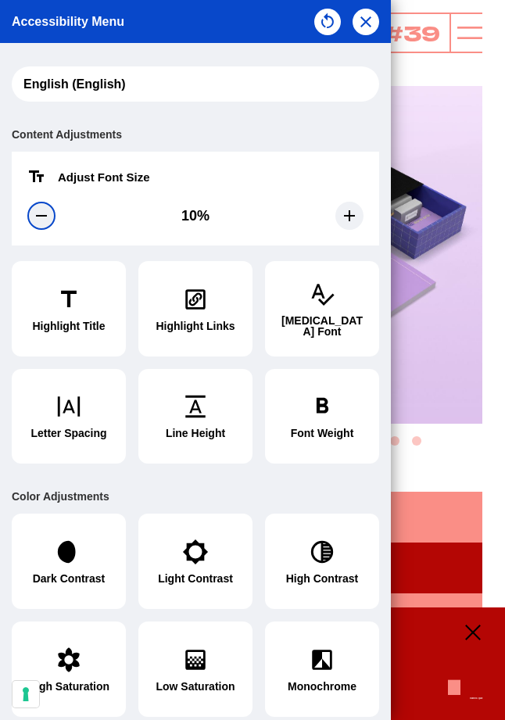
click at [34, 227] on div at bounding box center [41, 216] width 28 height 28
click at [350, 224] on div "10%" at bounding box center [195, 216] width 336 height 28
click at [344, 215] on icon at bounding box center [349, 215] width 11 height 11
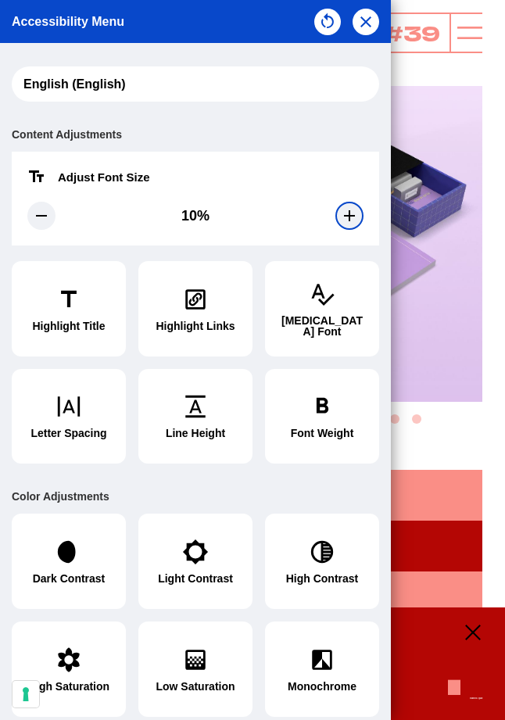
click at [344, 215] on icon at bounding box center [349, 215] width 11 height 11
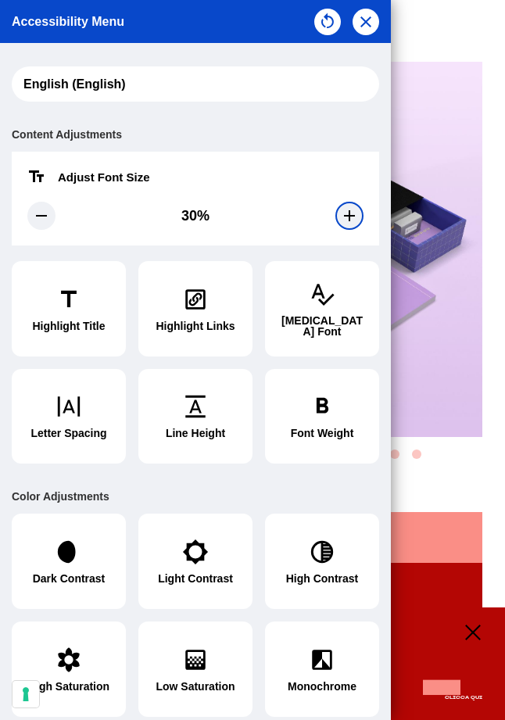
click at [344, 215] on icon at bounding box center [349, 215] width 11 height 11
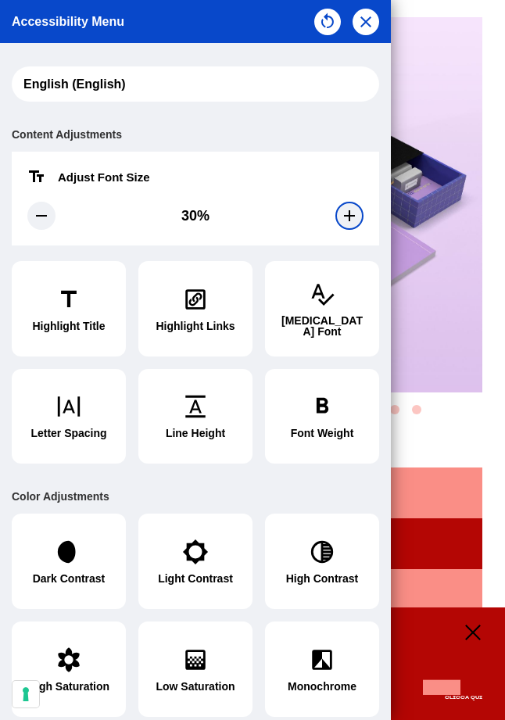
click at [344, 215] on icon at bounding box center [349, 215] width 11 height 11
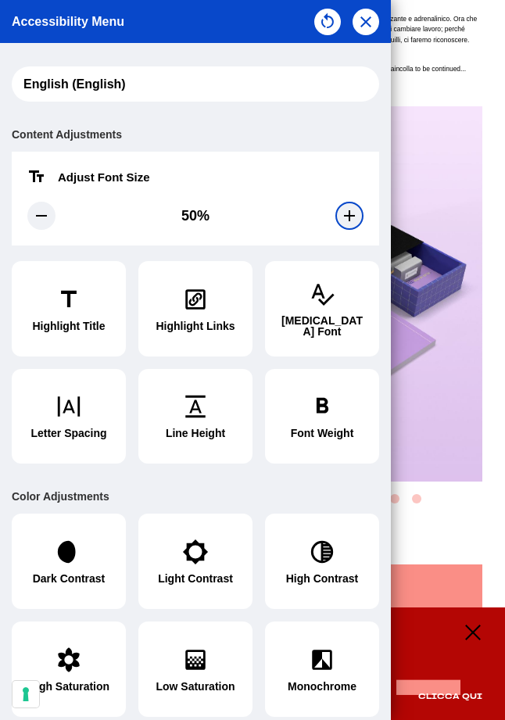
click at [344, 215] on icon at bounding box center [349, 215] width 11 height 11
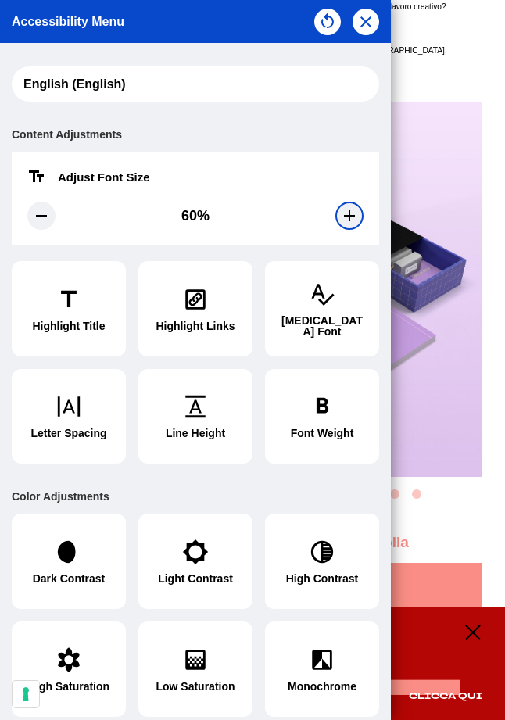
click at [344, 215] on icon at bounding box center [349, 215] width 11 height 11
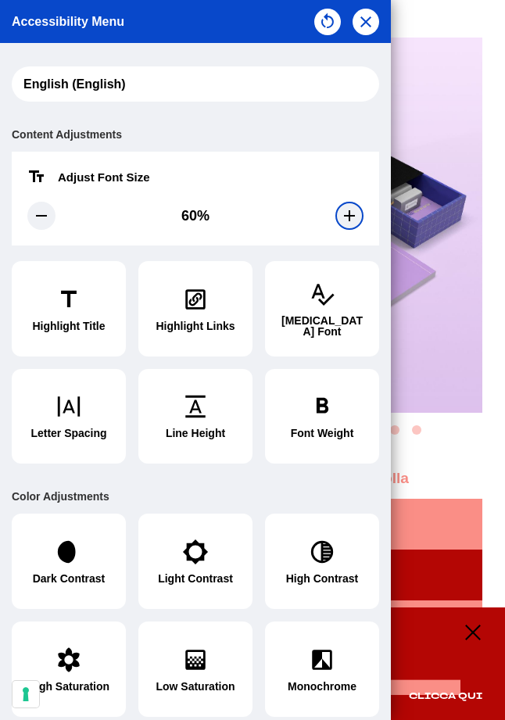
click at [344, 215] on icon at bounding box center [349, 215] width 11 height 11
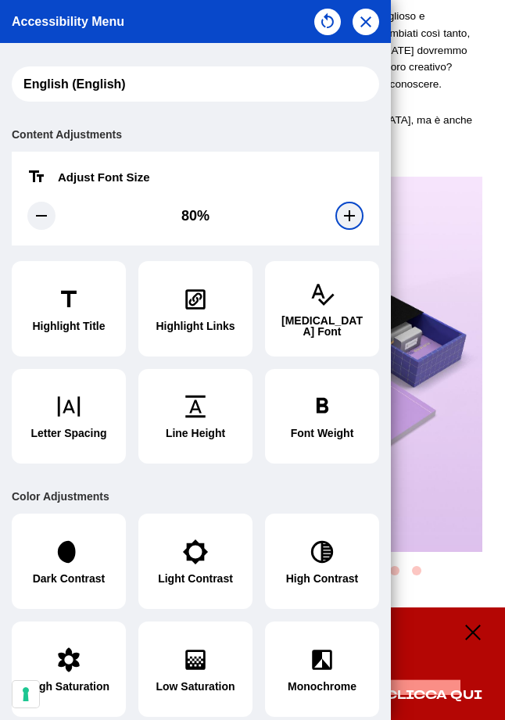
click at [344, 215] on icon at bounding box center [349, 215] width 11 height 11
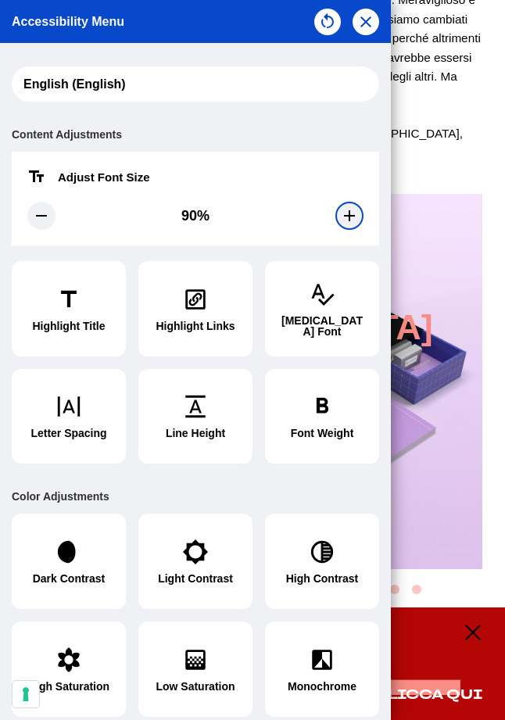
click at [344, 215] on icon at bounding box center [349, 215] width 11 height 11
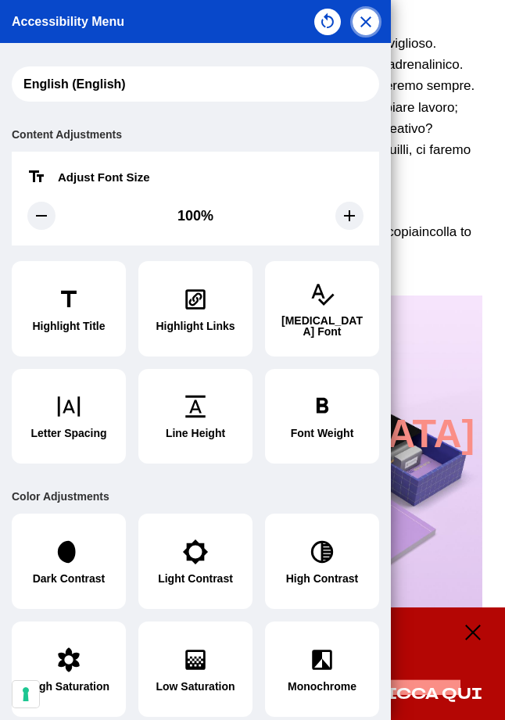
click at [364, 21] on icon "button" at bounding box center [365, 21] width 11 height 11
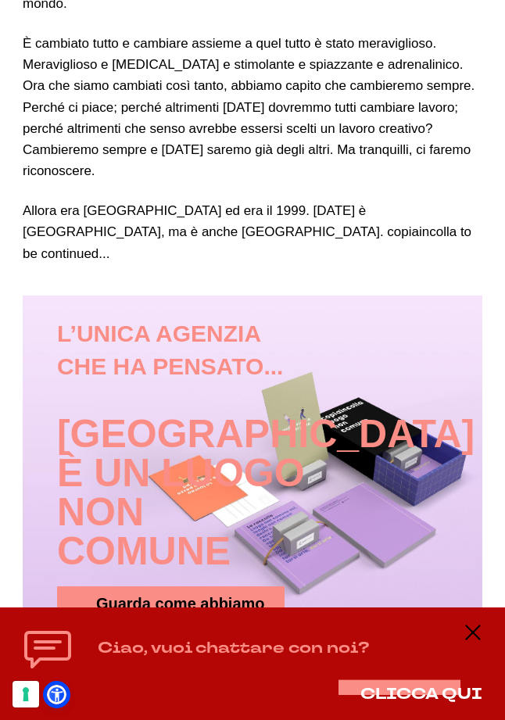
click at [385, 200] on p "Allora era [GEOGRAPHIC_DATA] ed era il 1999. [DATE] è [GEOGRAPHIC_DATA], ma è a…" at bounding box center [253, 232] width 460 height 64
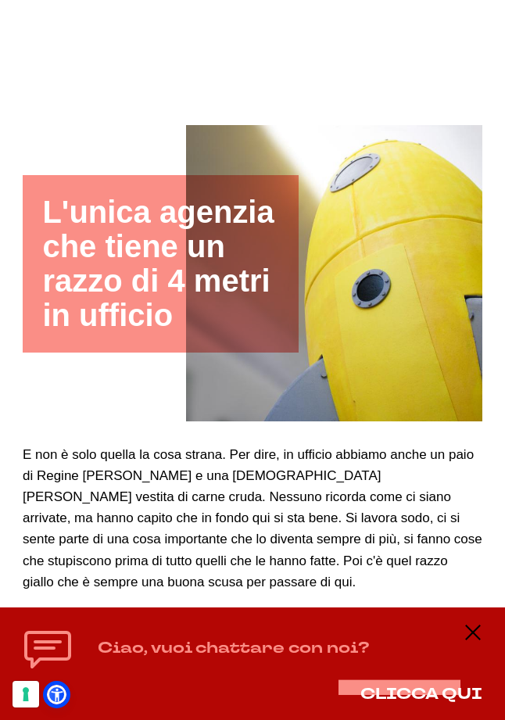
scroll to position [1081, 0]
